Goal: Task Accomplishment & Management: Complete application form

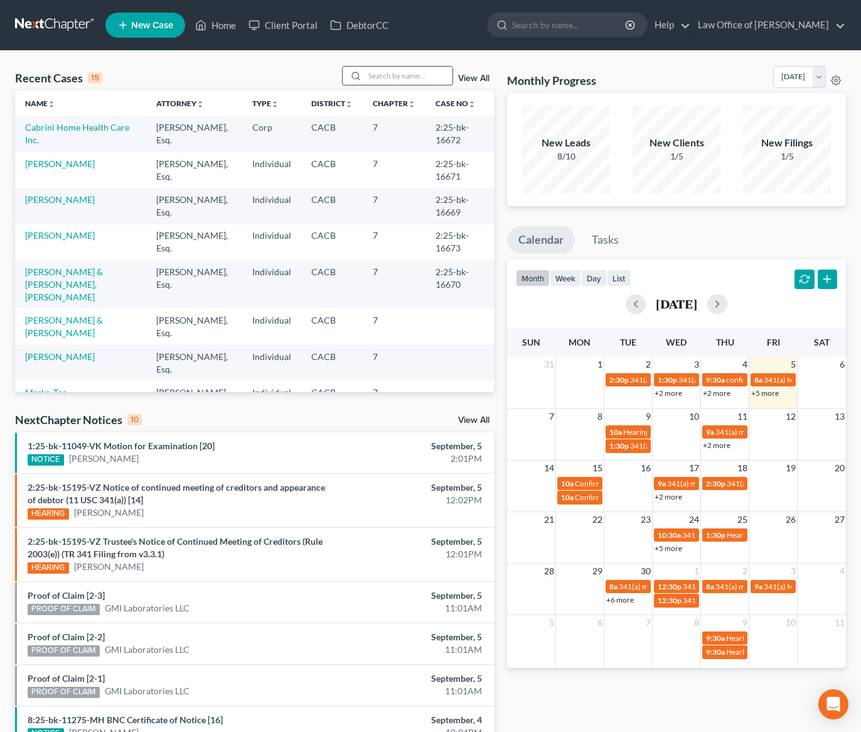
click at [391, 72] on input "search" at bounding box center [409, 76] width 88 height 18
type input "Faldyan"
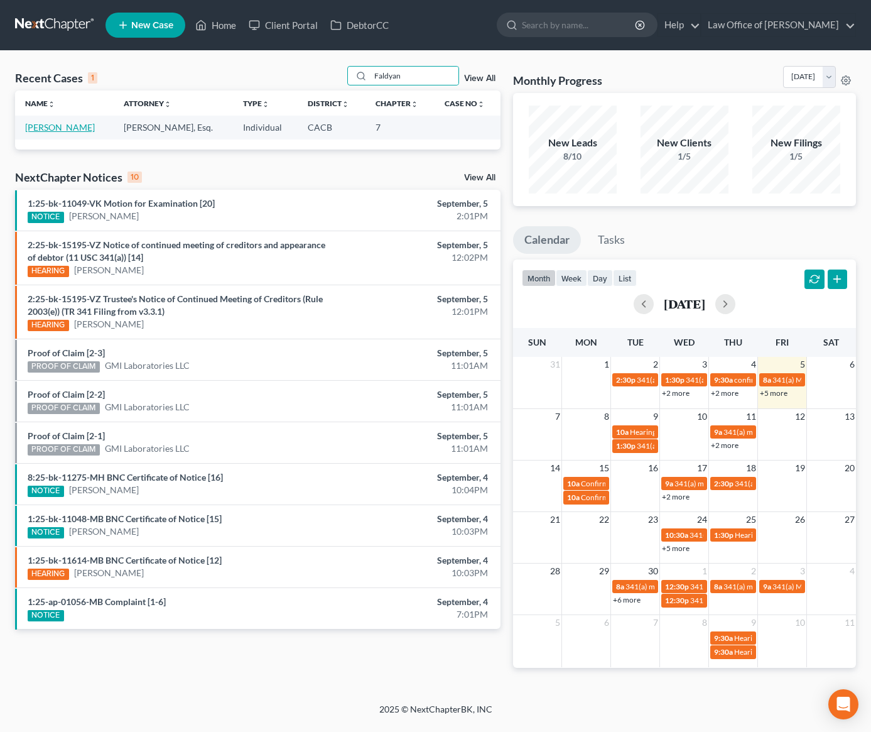
click at [53, 130] on link "[PERSON_NAME]" at bounding box center [60, 127] width 70 height 11
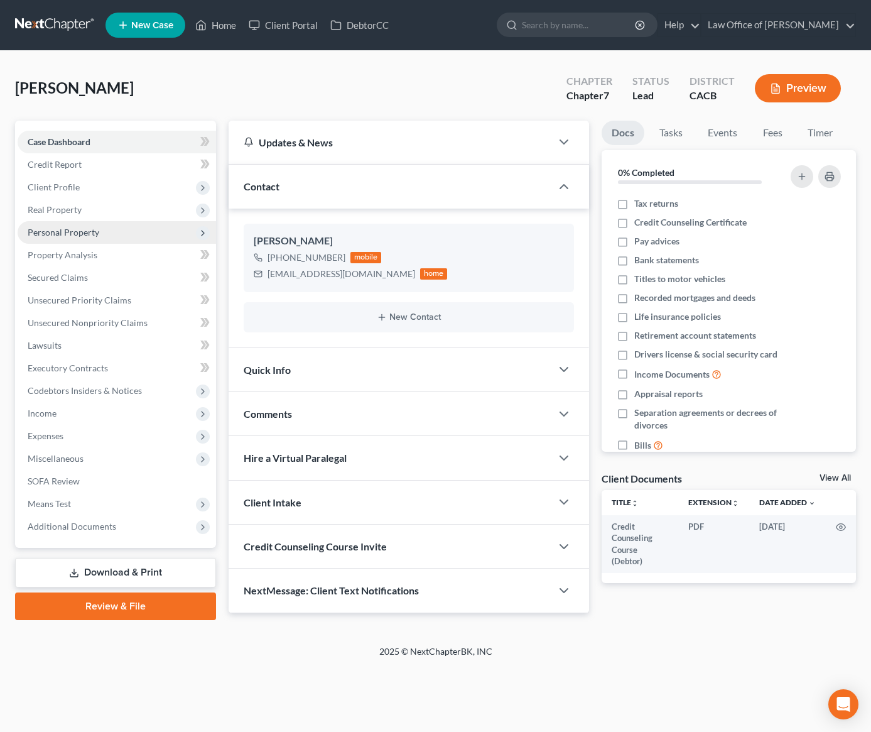
click at [89, 239] on span "Personal Property" at bounding box center [117, 232] width 198 height 23
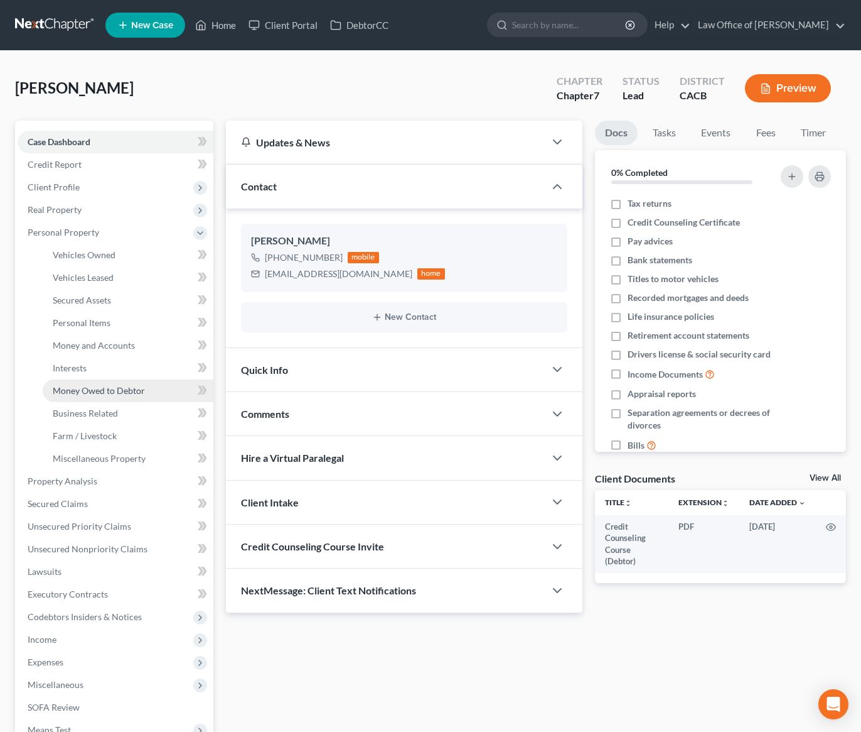
click at [85, 383] on link "Money Owed to Debtor" at bounding box center [128, 390] width 171 height 23
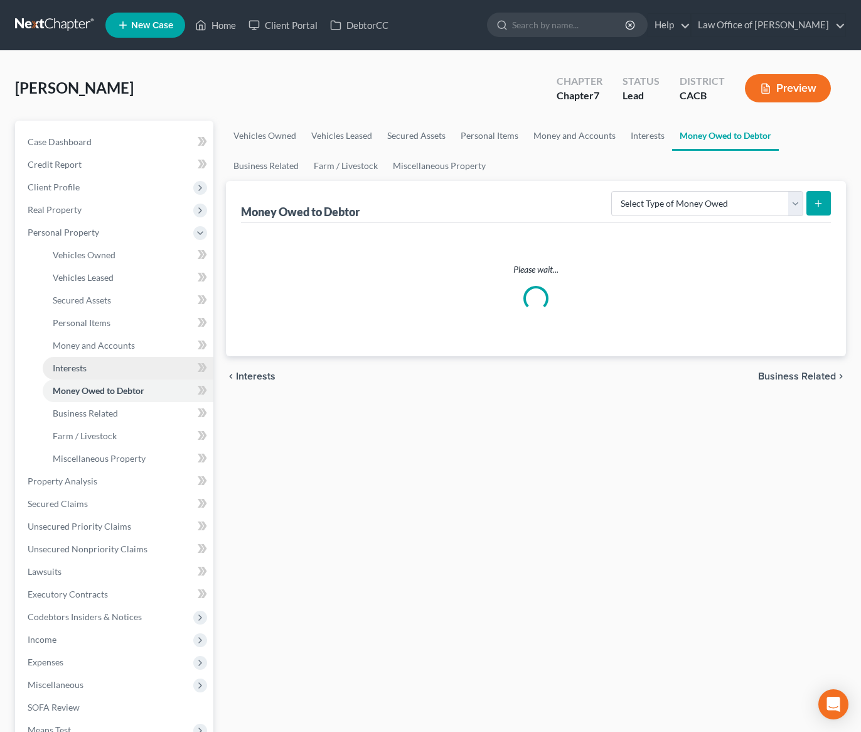
click at [86, 375] on link "Interests" at bounding box center [128, 368] width 171 height 23
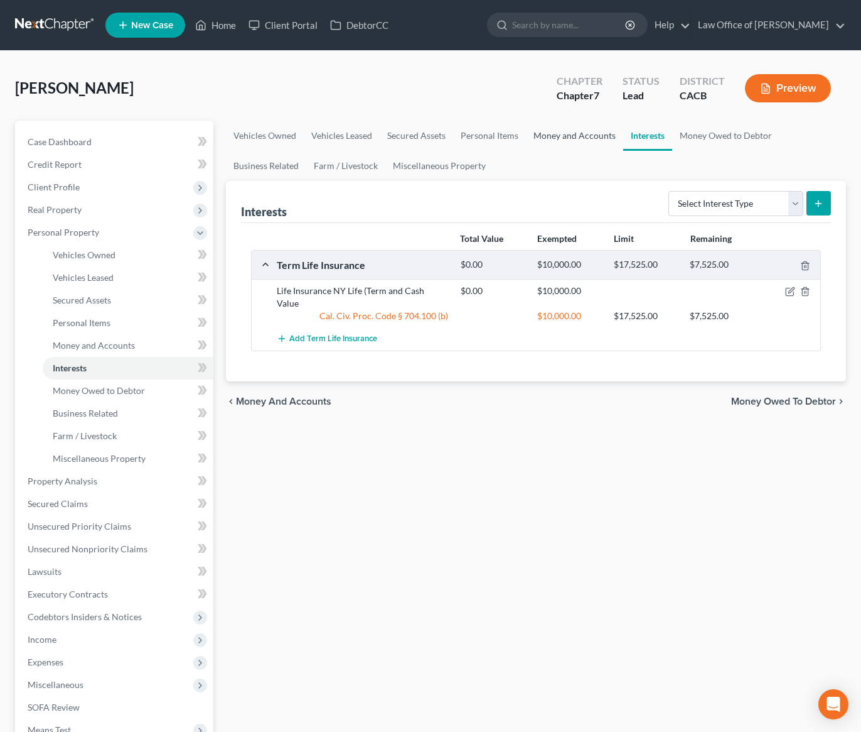
click at [561, 132] on link "Money and Accounts" at bounding box center [574, 136] width 97 height 30
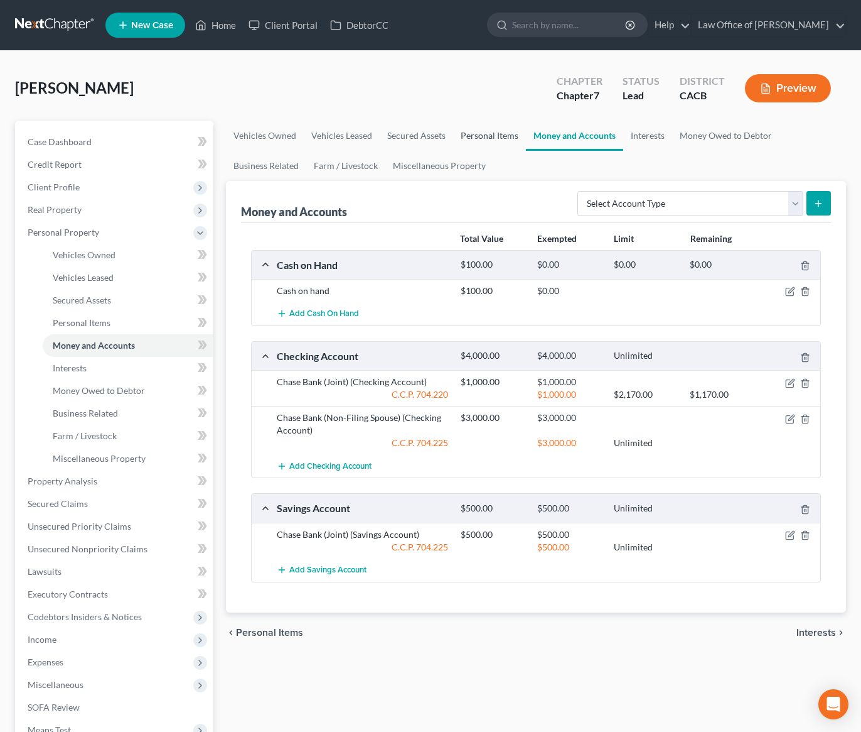
click at [476, 122] on link "Personal Items" at bounding box center [489, 136] width 73 height 30
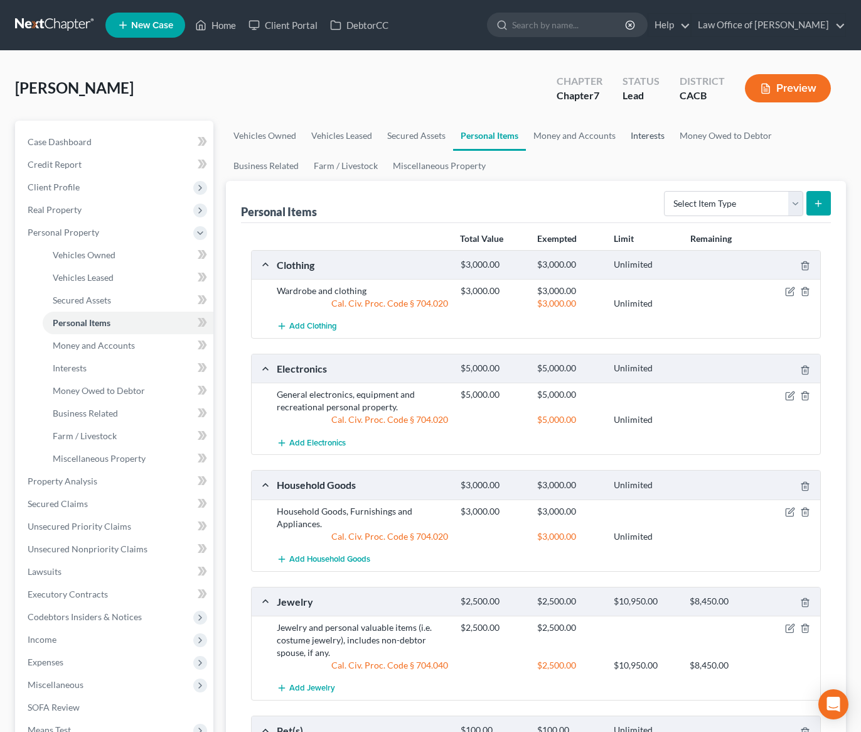
click at [654, 126] on link "Interests" at bounding box center [648, 136] width 49 height 30
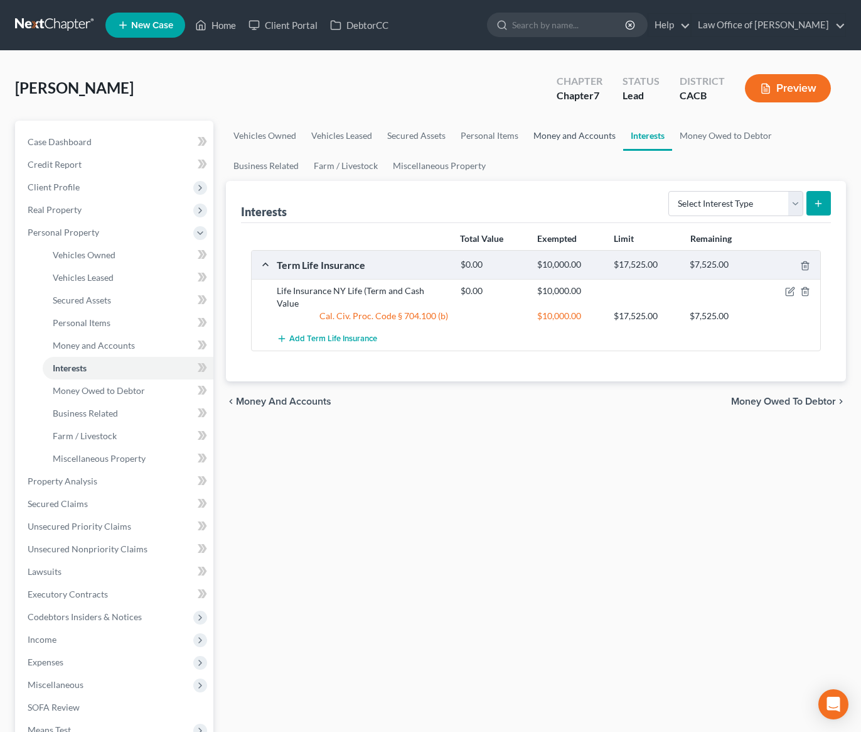
click at [584, 136] on link "Money and Accounts" at bounding box center [574, 136] width 97 height 30
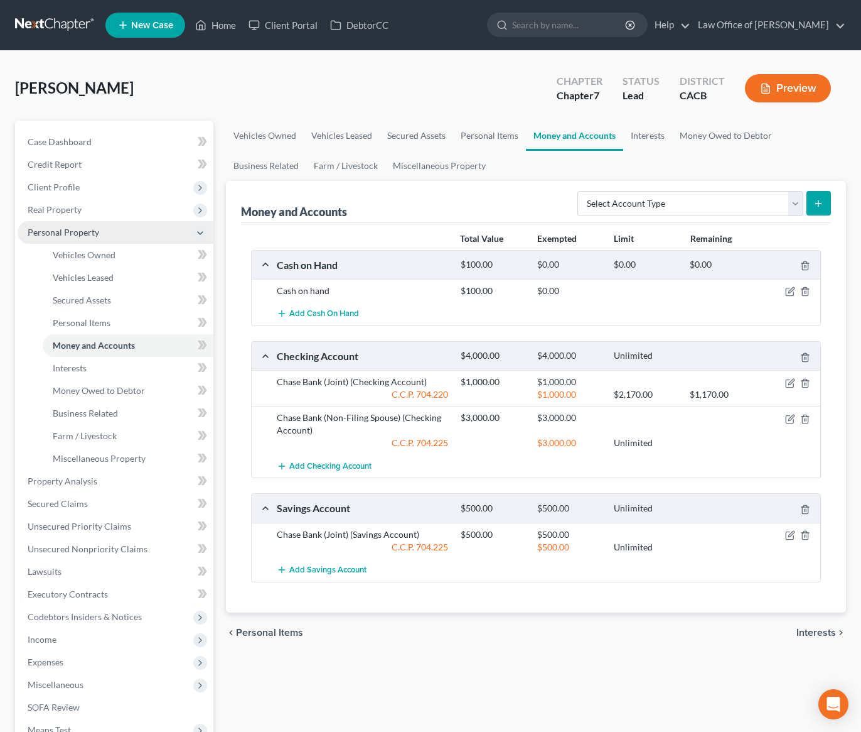
click at [136, 221] on span "Personal Property" at bounding box center [116, 232] width 196 height 23
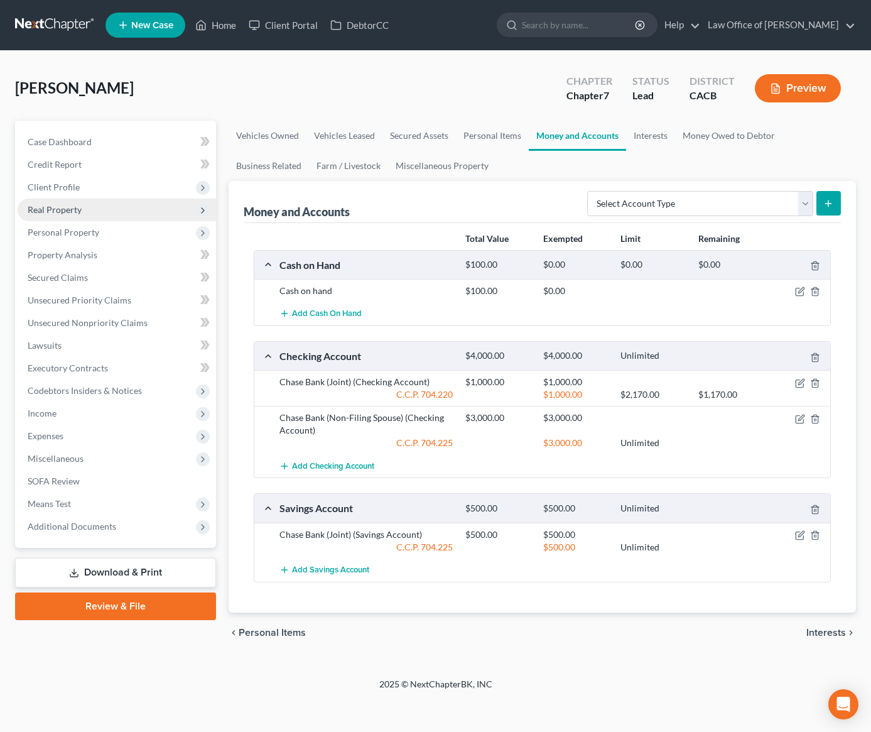
click at [129, 212] on span "Real Property" at bounding box center [117, 209] width 198 height 23
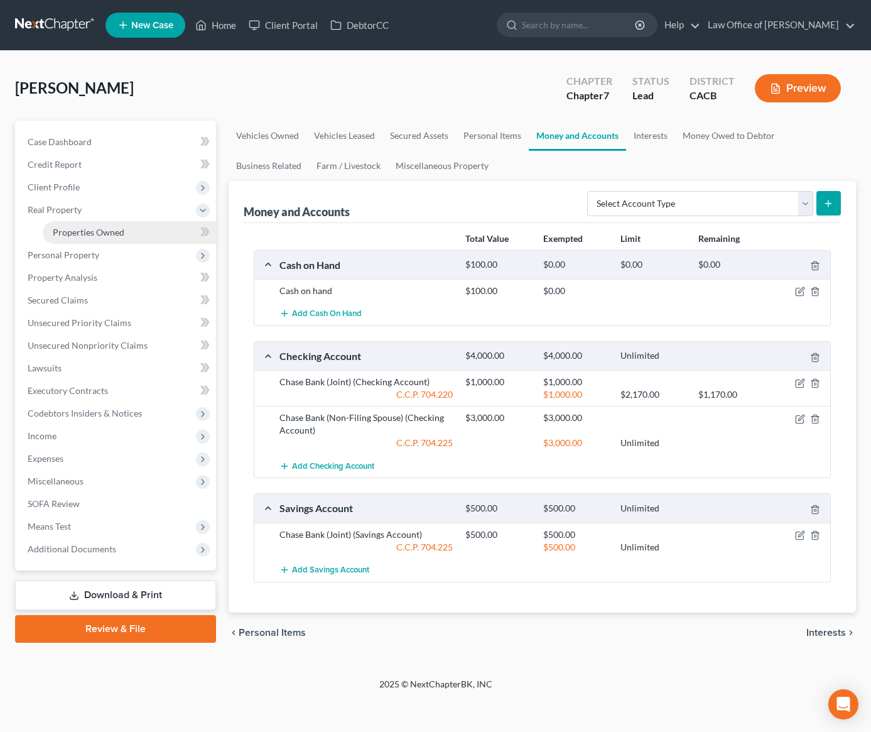
click at [126, 229] on link "Properties Owned" at bounding box center [129, 232] width 173 height 23
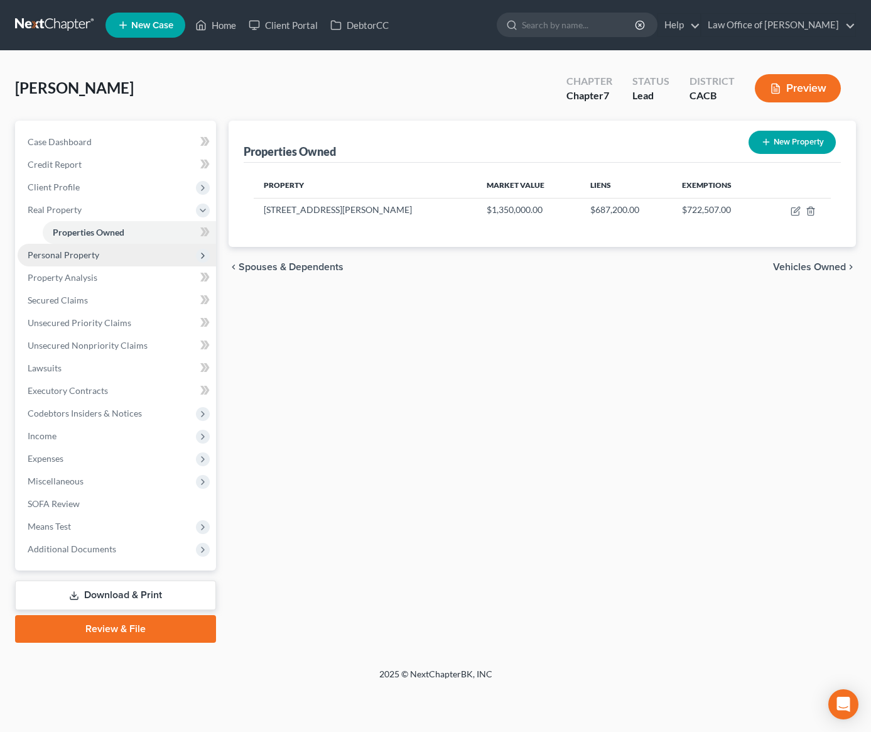
click at [67, 259] on span "Personal Property" at bounding box center [64, 254] width 72 height 11
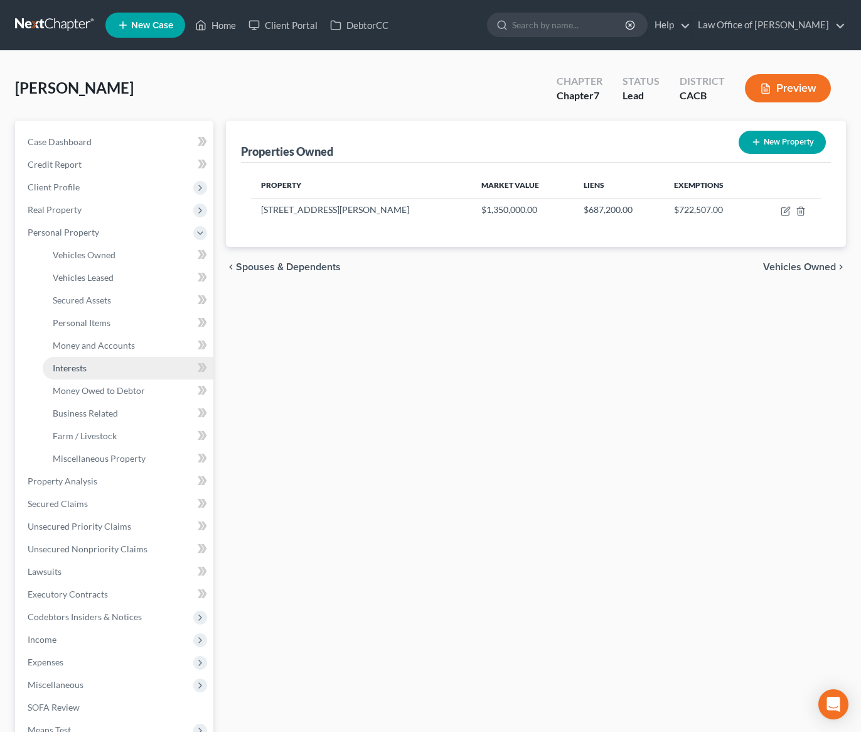
click at [109, 373] on link "Interests" at bounding box center [128, 368] width 171 height 23
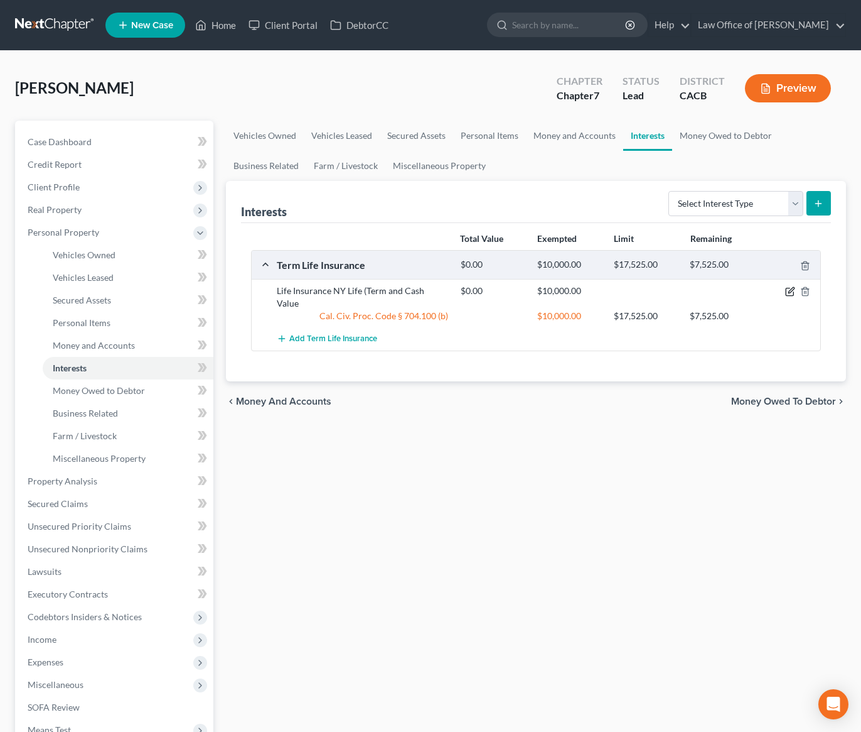
click at [788, 291] on icon "button" at bounding box center [791, 291] width 10 height 10
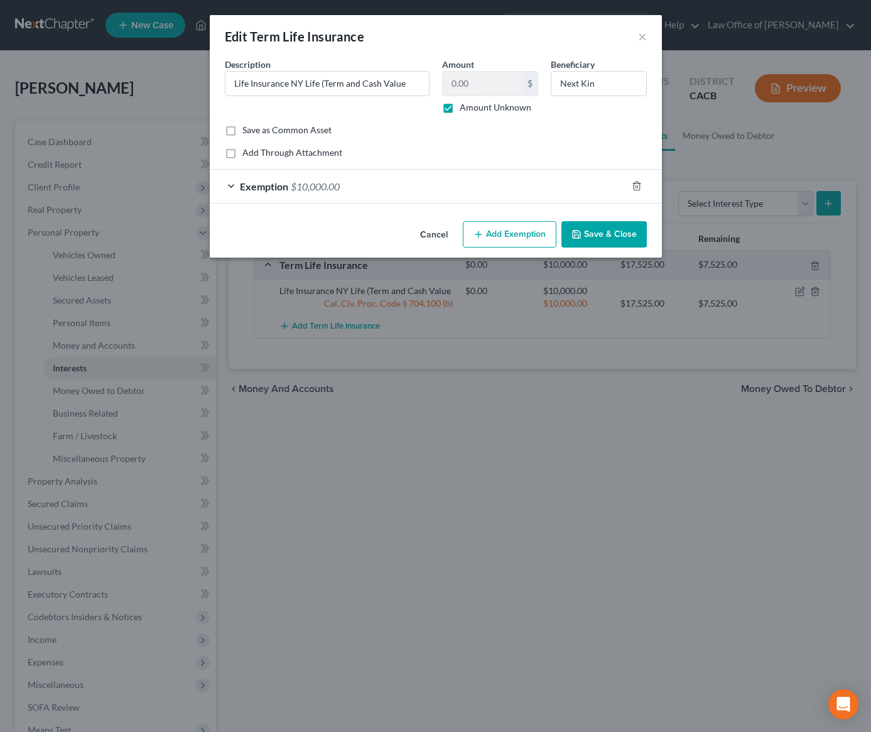
click at [460, 185] on div "Exemption $10,000.00" at bounding box center [418, 186] width 417 height 33
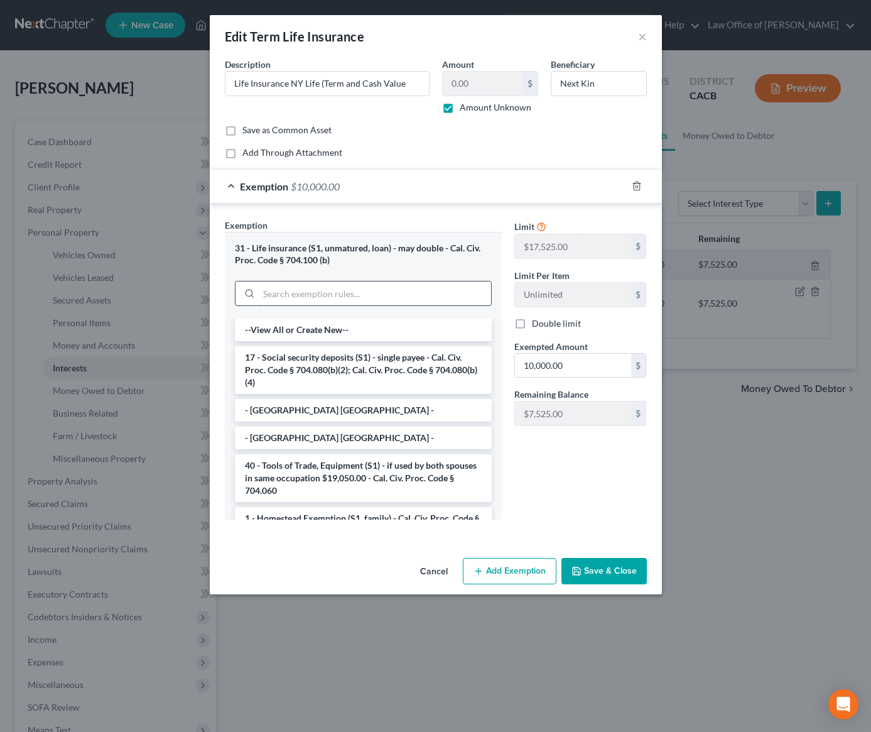
click at [320, 287] on input "search" at bounding box center [375, 293] width 232 height 24
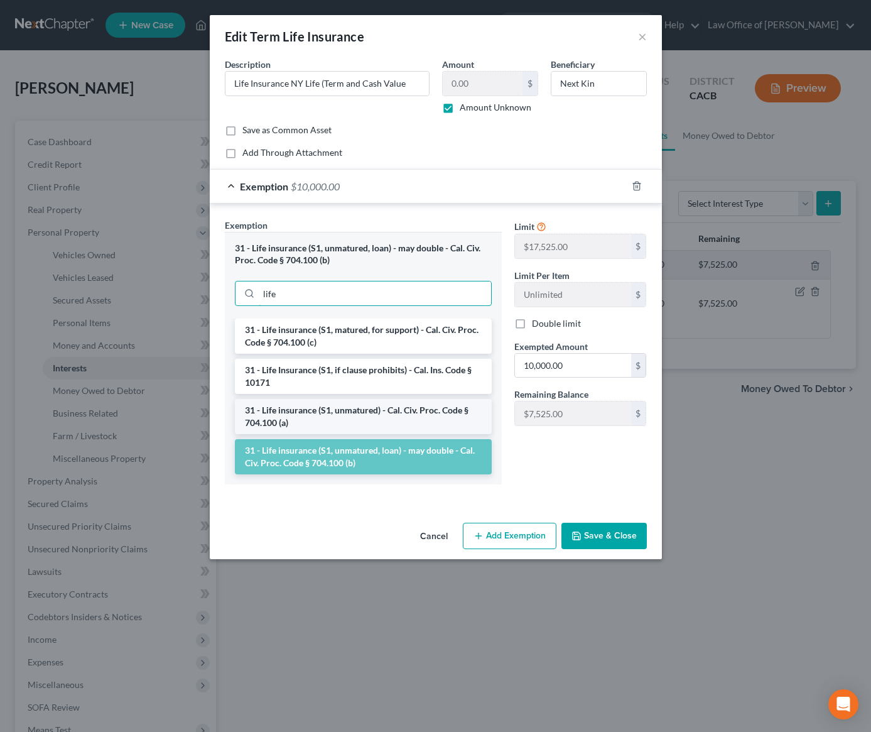
type input "life"
click at [372, 419] on li "31 - Life insurance (S1, unmatured) - Cal. Civ. Proc. Code § 704.100 (a)" at bounding box center [363, 416] width 257 height 35
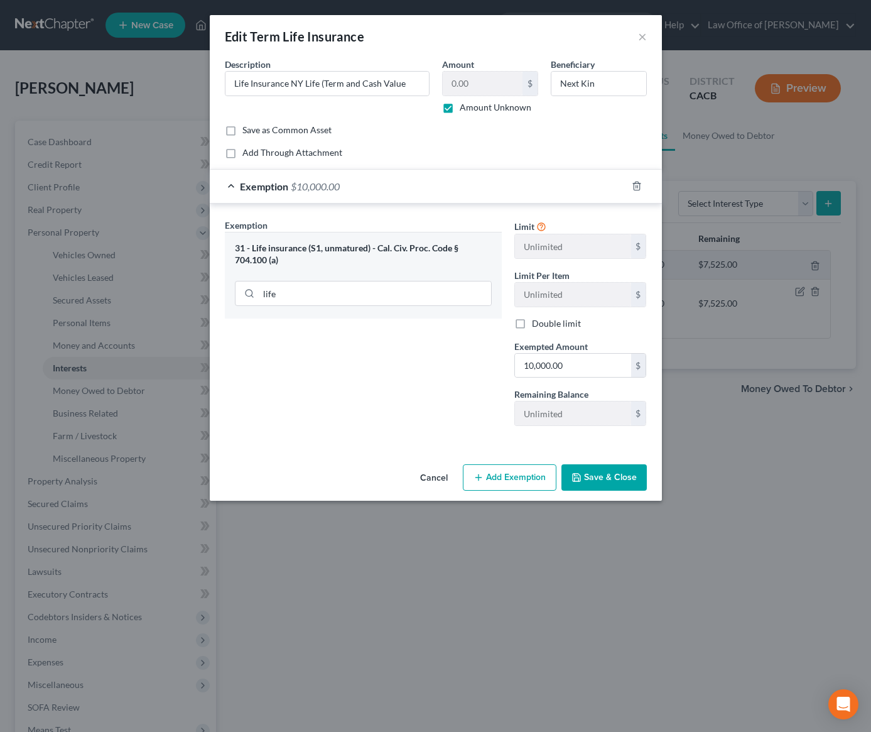
click at [422, 475] on button "Cancel" at bounding box center [434, 477] width 48 height 25
